Goal: Transaction & Acquisition: Download file/media

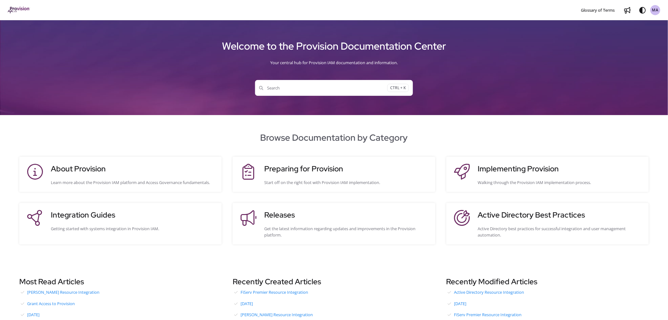
click at [657, 7] on span "MA" at bounding box center [656, 10] width 7 height 6
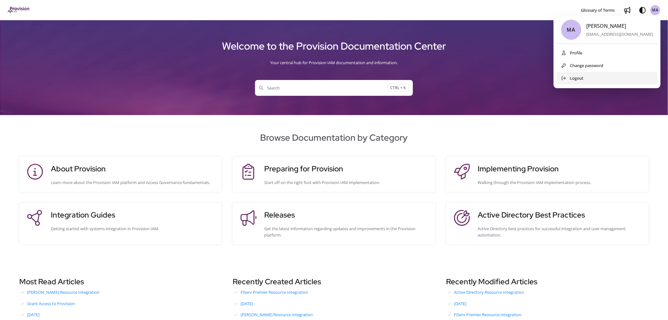
click at [598, 79] on button "Logout" at bounding box center [608, 78] width 102 height 13
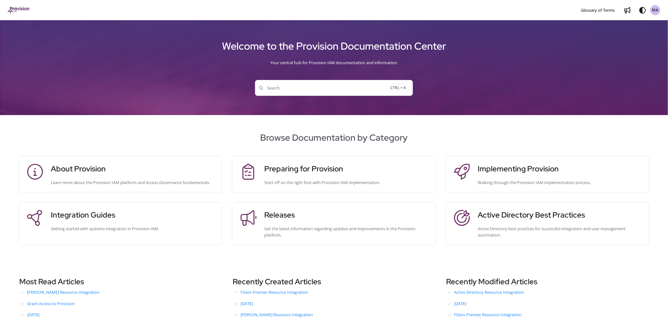
click at [282, 93] on button "Search CTRL + K" at bounding box center [334, 88] width 158 height 16
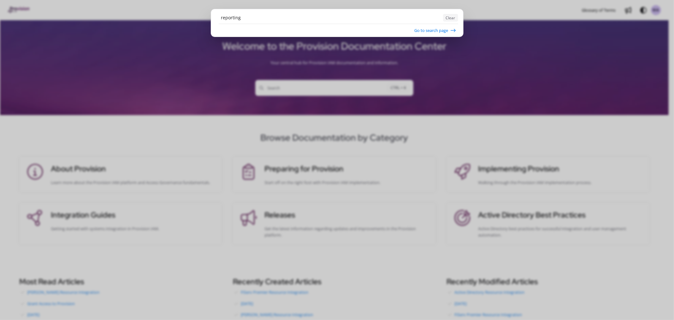
type input "reporting"
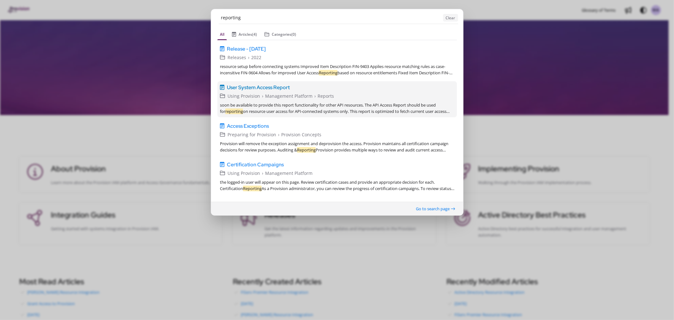
click at [257, 87] on span "User System Access Report" at bounding box center [258, 87] width 63 height 8
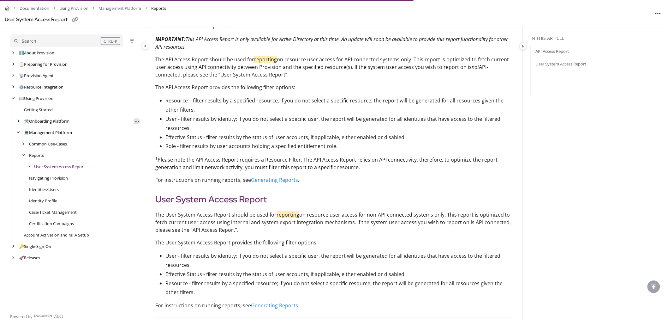
scroll to position [202, 0]
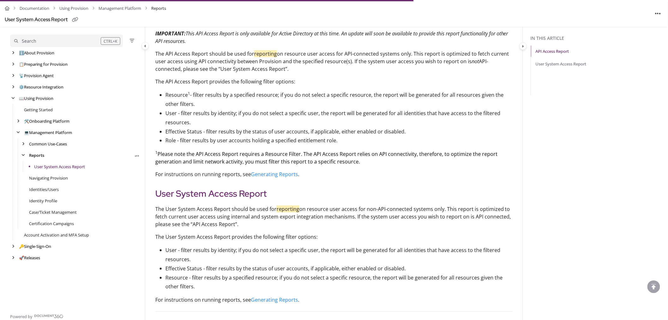
click at [33, 155] on link "Reports" at bounding box center [36, 155] width 15 height 6
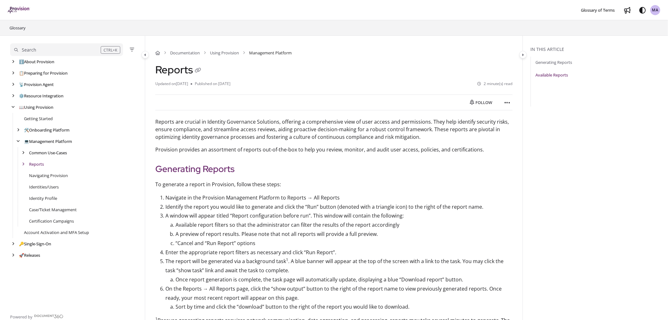
click at [545, 75] on link "Available Reports" at bounding box center [552, 75] width 33 height 6
click at [501, 101] on div "Follow Export PDF Print" at bounding box center [489, 102] width 48 height 10
click at [509, 103] on icon "Article more options" at bounding box center [508, 103] width 6 height 6
click at [534, 118] on button "Export PDF" at bounding box center [542, 118] width 74 height 13
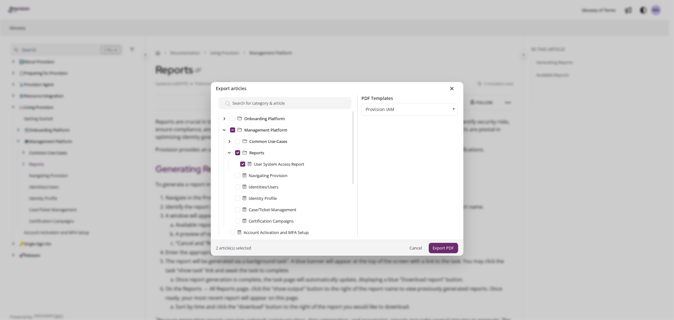
scroll to position [70, 0]
click at [250, 148] on label "Reports" at bounding box center [256, 149] width 15 height 6
click at [240, 148] on input "Reports" at bounding box center [237, 148] width 5 height 5
checkbox input "false"
checkbox Report "false"
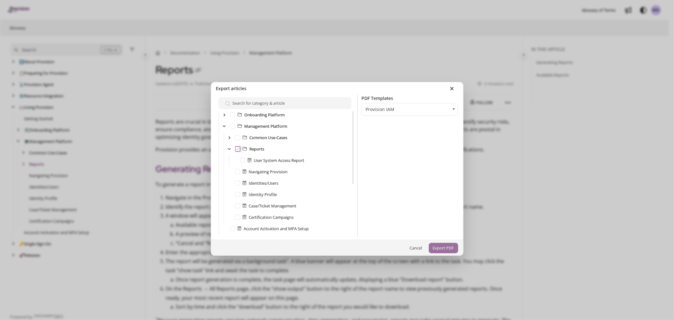
click at [236, 149] on input "Reports" at bounding box center [237, 148] width 5 height 5
checkbox input "true"
checkbox Report "true"
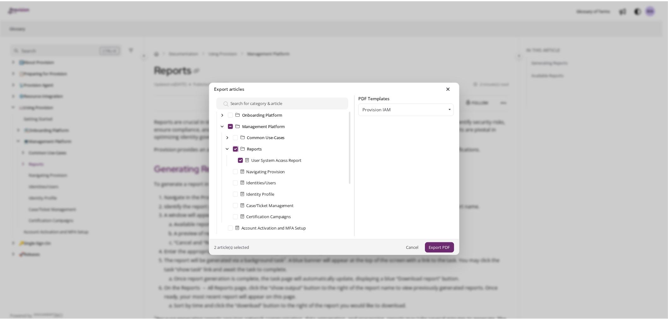
scroll to position [91, 0]
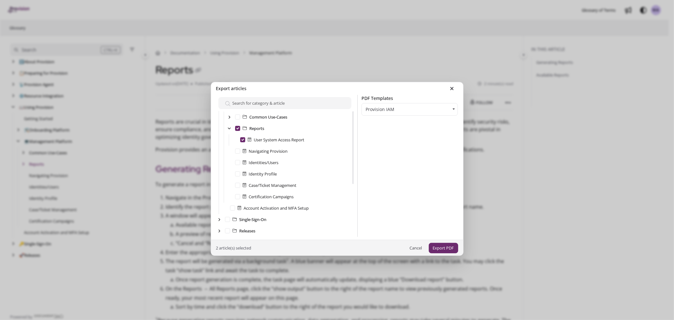
click at [444, 250] on button "Export PDF" at bounding box center [443, 248] width 29 height 10
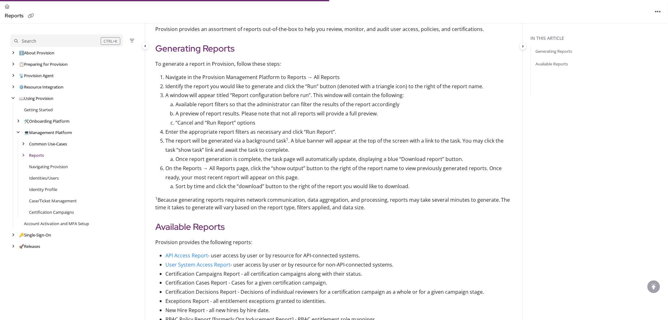
scroll to position [140, 0]
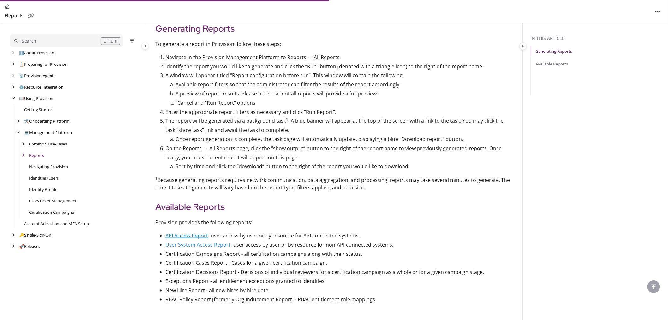
click at [185, 236] on link "API Access Report" at bounding box center [187, 235] width 43 height 7
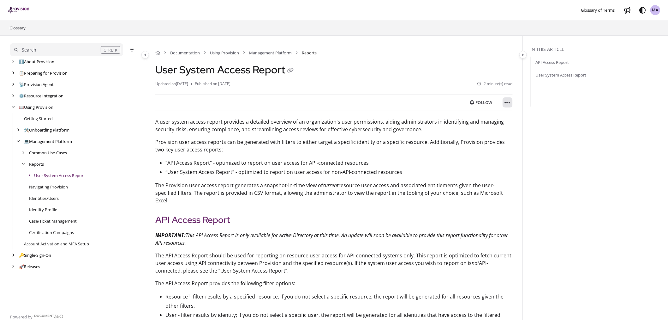
click at [504, 103] on button "Article more options" at bounding box center [508, 102] width 10 height 10
click at [525, 119] on button "Export PDF" at bounding box center [542, 118] width 74 height 13
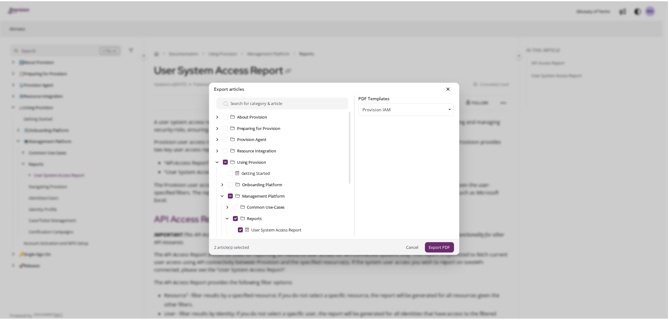
scroll to position [57, 0]
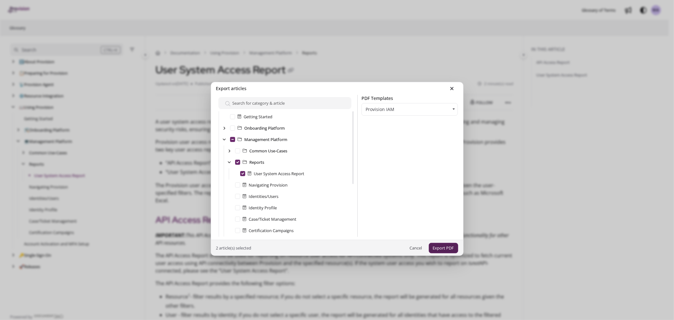
click at [435, 248] on button "Export PDF" at bounding box center [443, 248] width 29 height 10
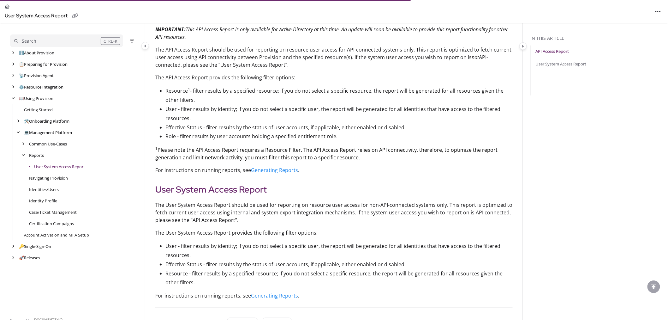
scroll to position [30, 0]
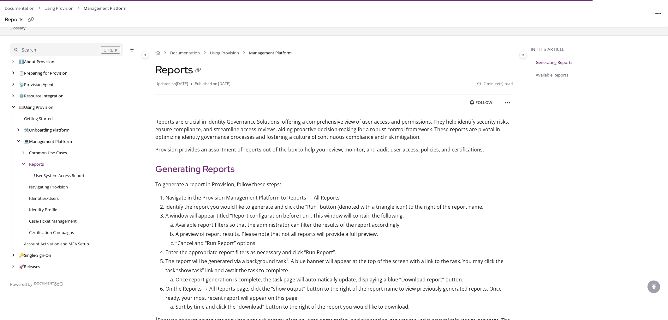
scroll to position [253, 0]
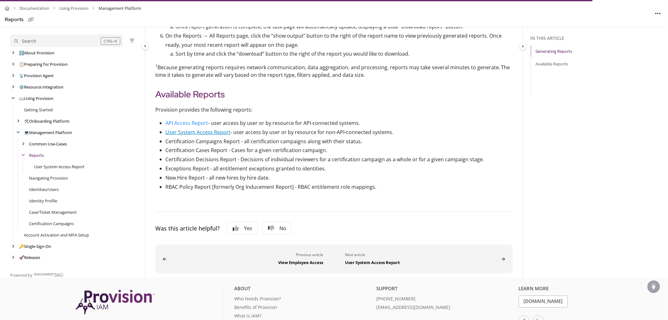
click at [187, 131] on link "User System Access Report" at bounding box center [198, 132] width 65 height 7
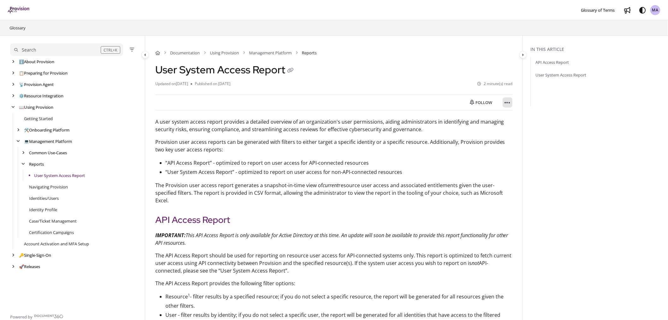
click at [507, 105] on icon "Article more options" at bounding box center [508, 103] width 6 height 6
click at [516, 120] on button "Export PDF" at bounding box center [542, 118] width 74 height 13
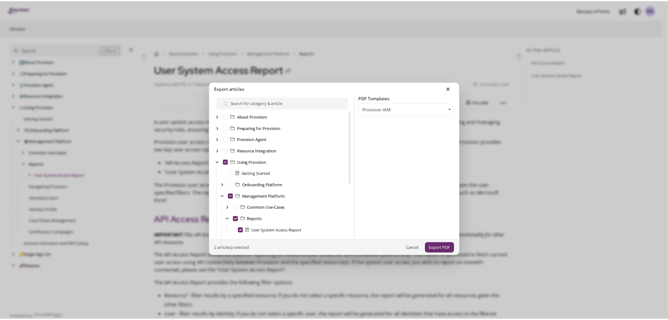
scroll to position [57, 0]
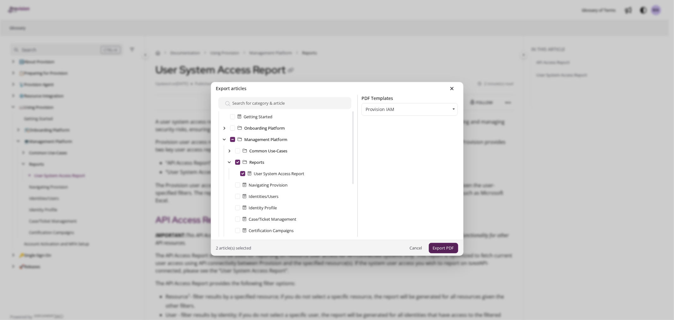
click at [435, 246] on button "Export PDF" at bounding box center [443, 248] width 29 height 10
